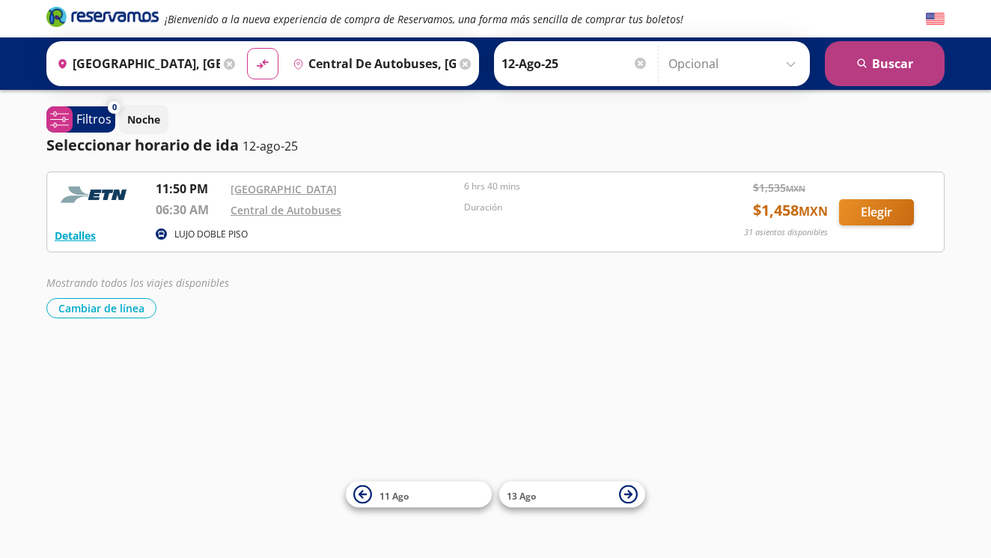
click at [889, 63] on button "search [GEOGRAPHIC_DATA]" at bounding box center [885, 63] width 120 height 45
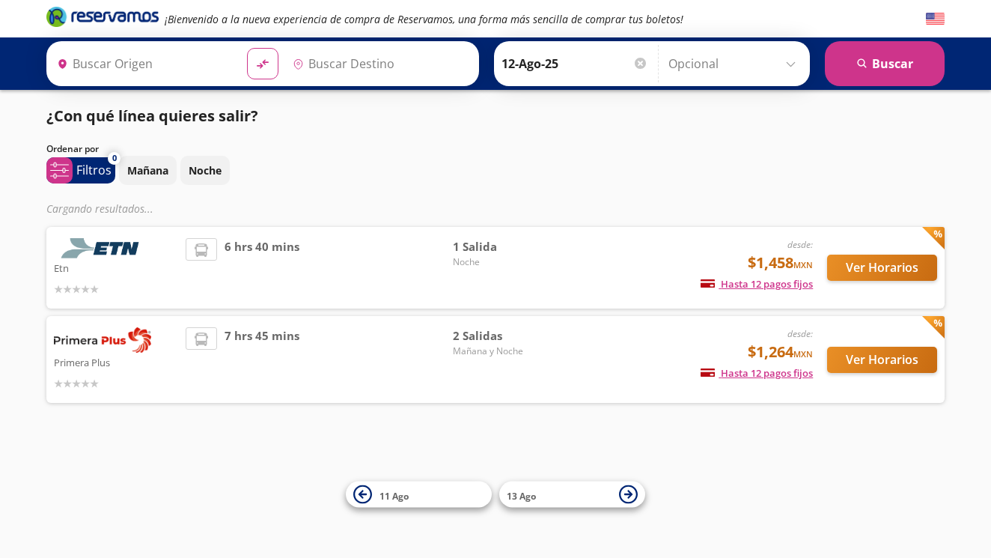
type input "[GEOGRAPHIC_DATA], [GEOGRAPHIC_DATA]"
type input "Central de Autobuses, [GEOGRAPHIC_DATA]"
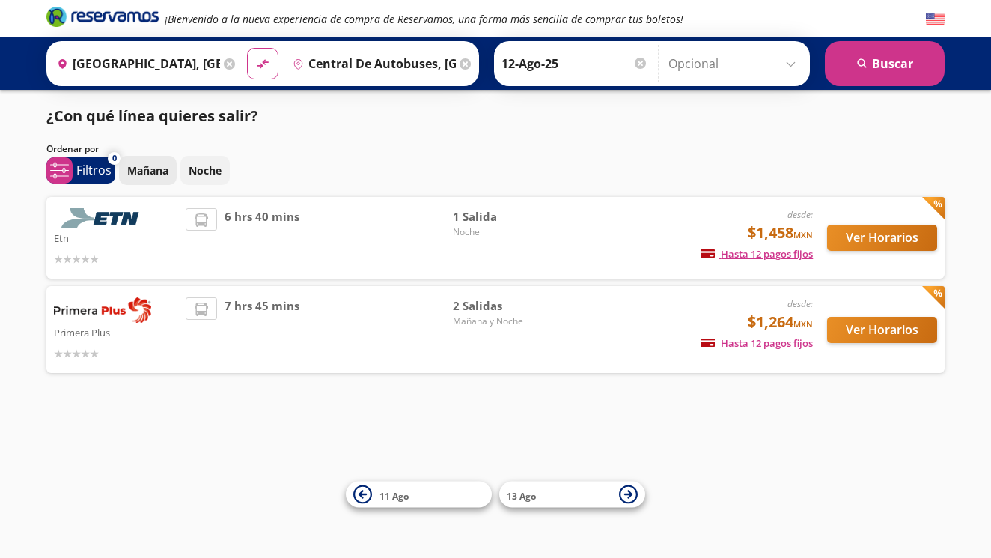
click at [152, 173] on p "Mañana" at bounding box center [147, 171] width 41 height 16
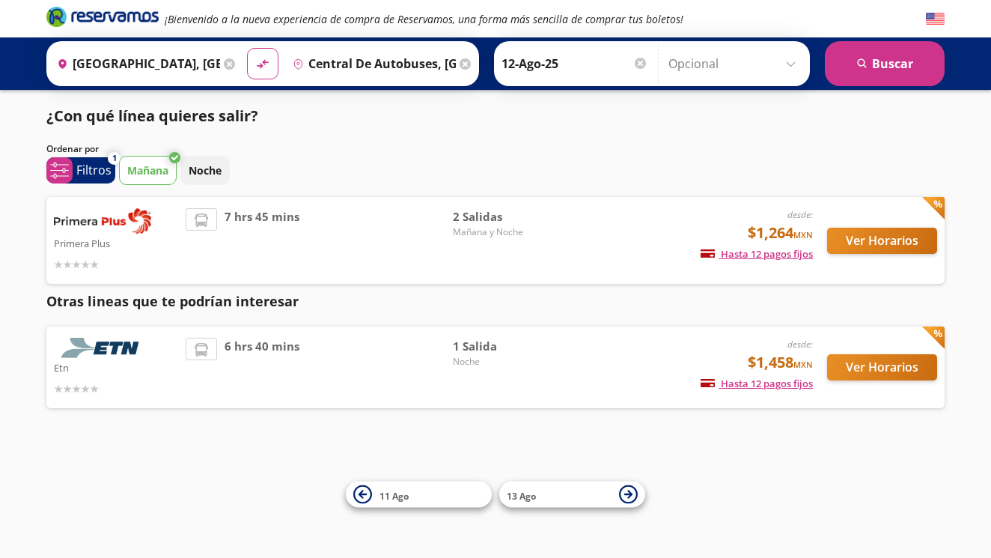
click at [867, 369] on button "Ver Horarios" at bounding box center [882, 367] width 110 height 26
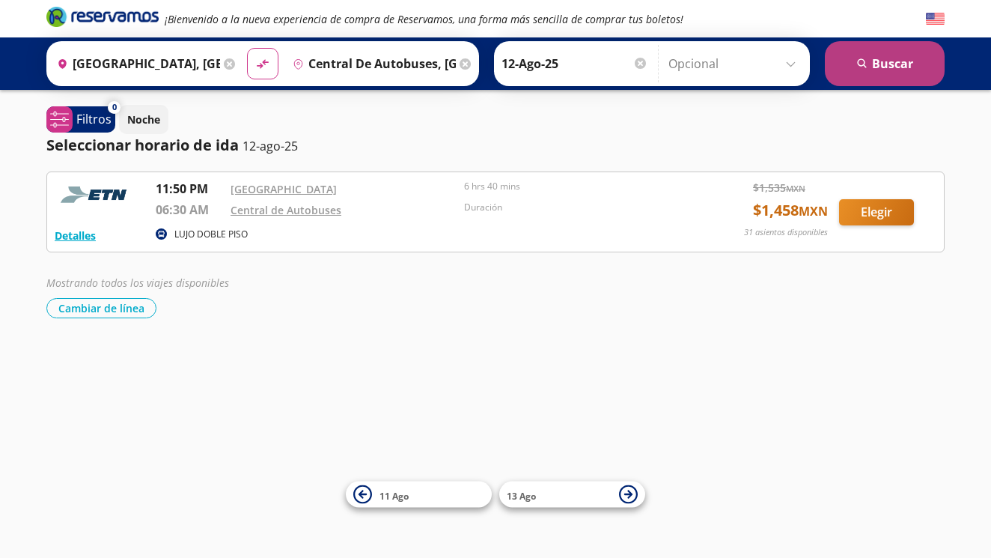
click at [881, 66] on button "search [GEOGRAPHIC_DATA]" at bounding box center [885, 63] width 120 height 45
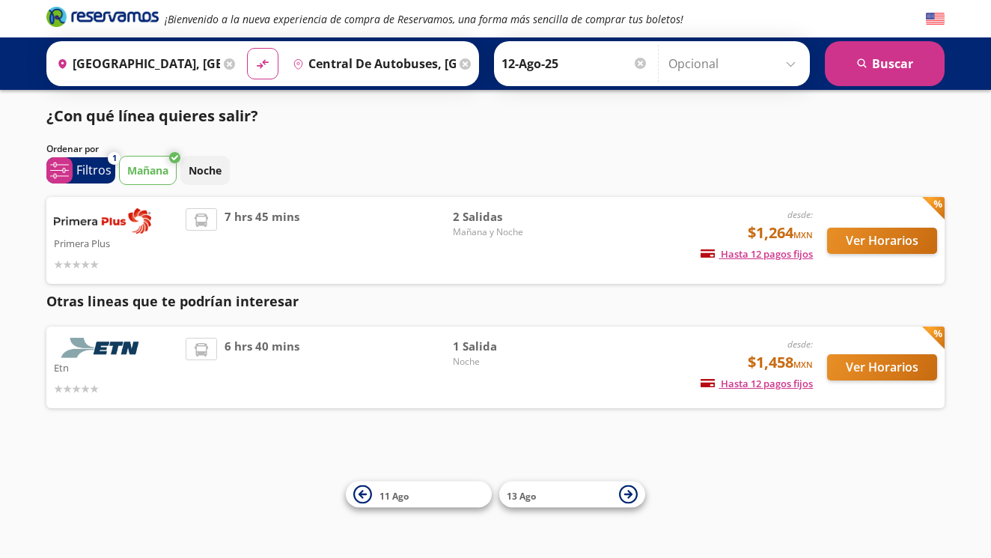
click at [886, 368] on button "Ver Horarios" at bounding box center [882, 367] width 110 height 26
